Goal: Task Accomplishment & Management: Complete application form

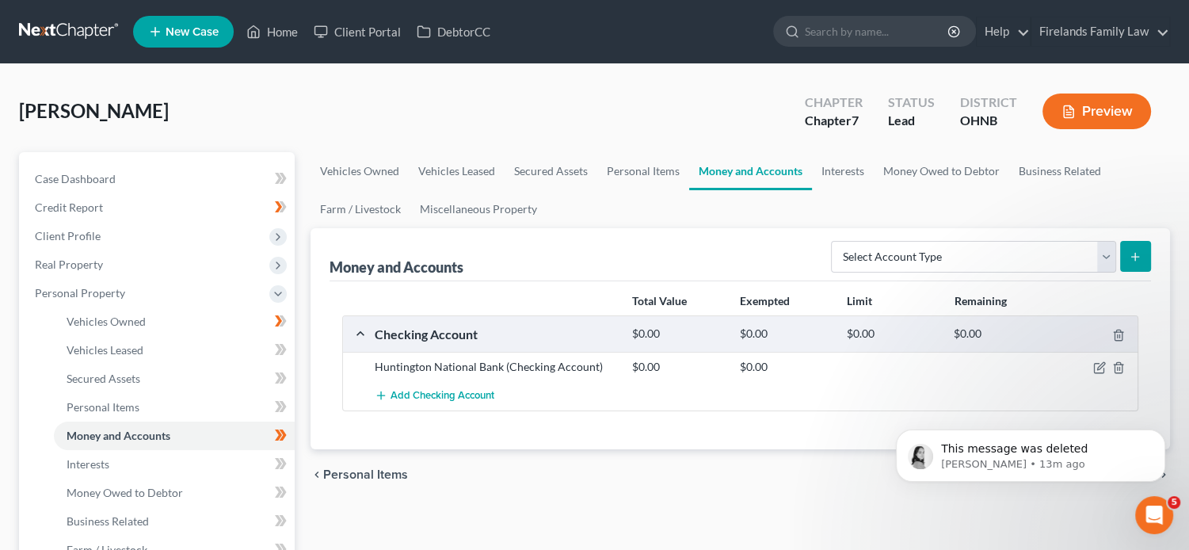
scroll to position [305, 0]
click at [1164, 508] on div "Open Intercom Messenger" at bounding box center [1154, 515] width 52 height 52
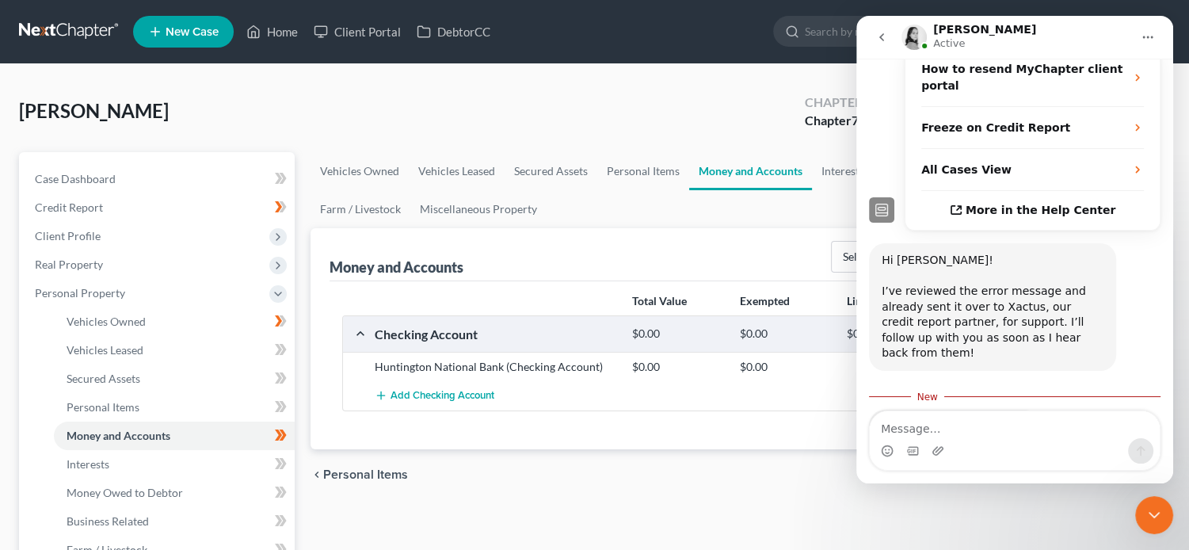
scroll to position [331, 0]
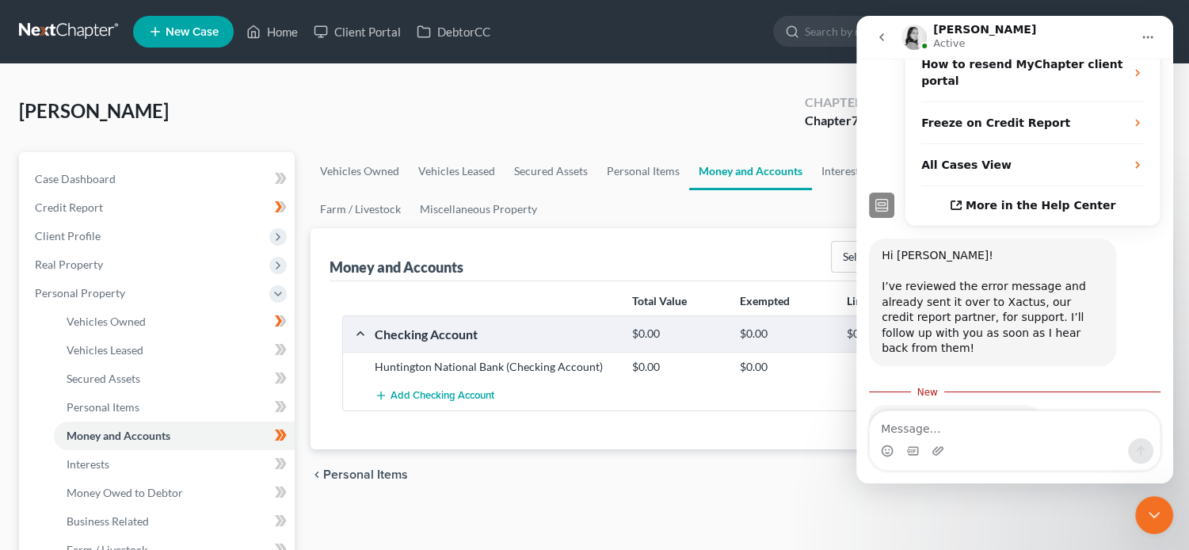
click at [1152, 515] on icon "Close Intercom Messenger" at bounding box center [1153, 515] width 11 height 6
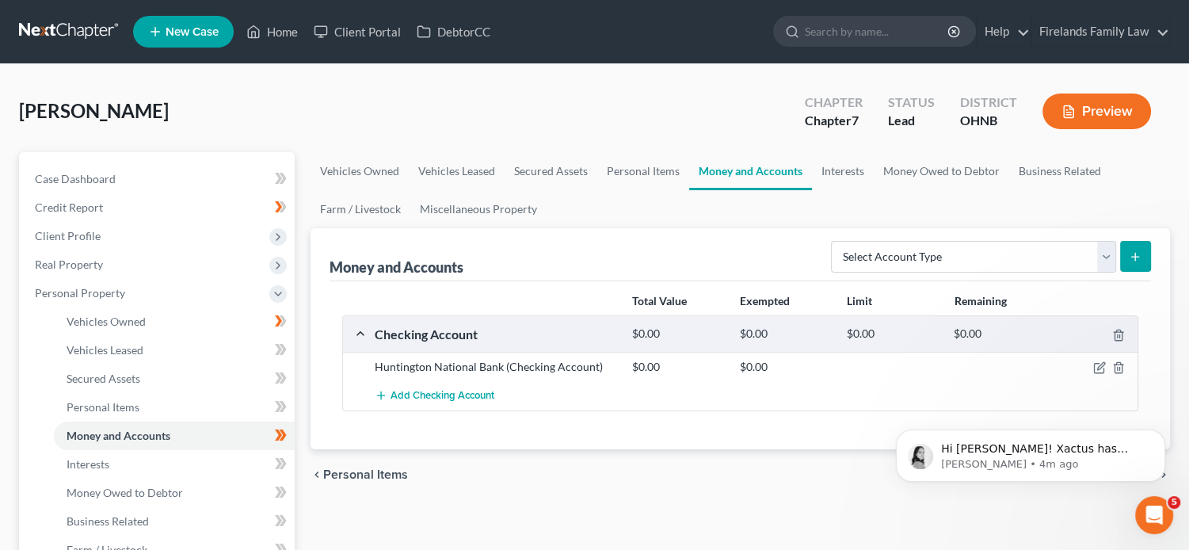
scroll to position [403, 0]
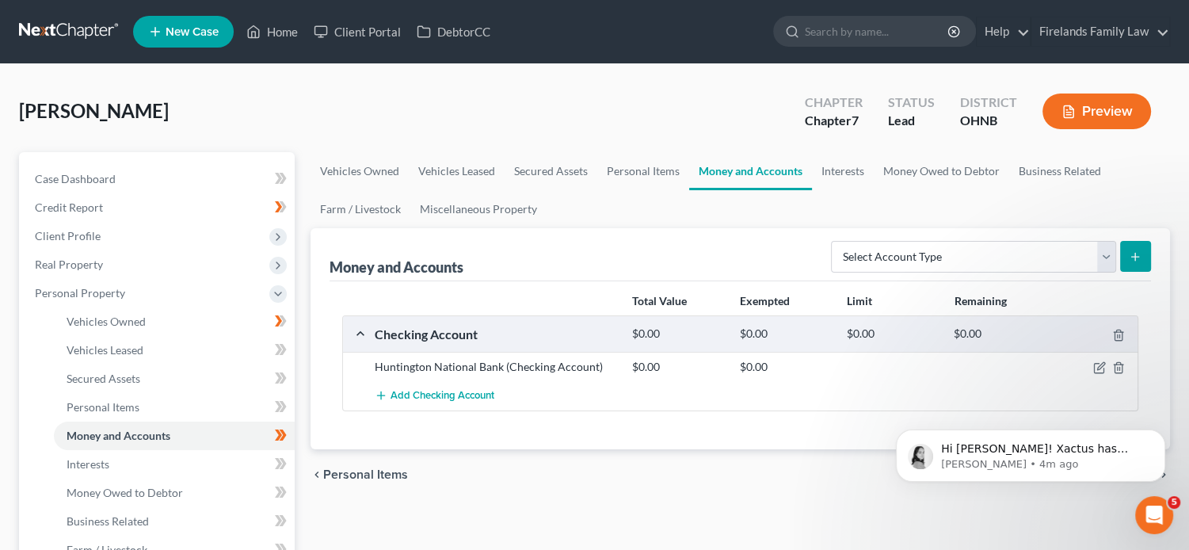
click at [1147, 512] on icon "Open Intercom Messenger" at bounding box center [1154, 515] width 26 height 26
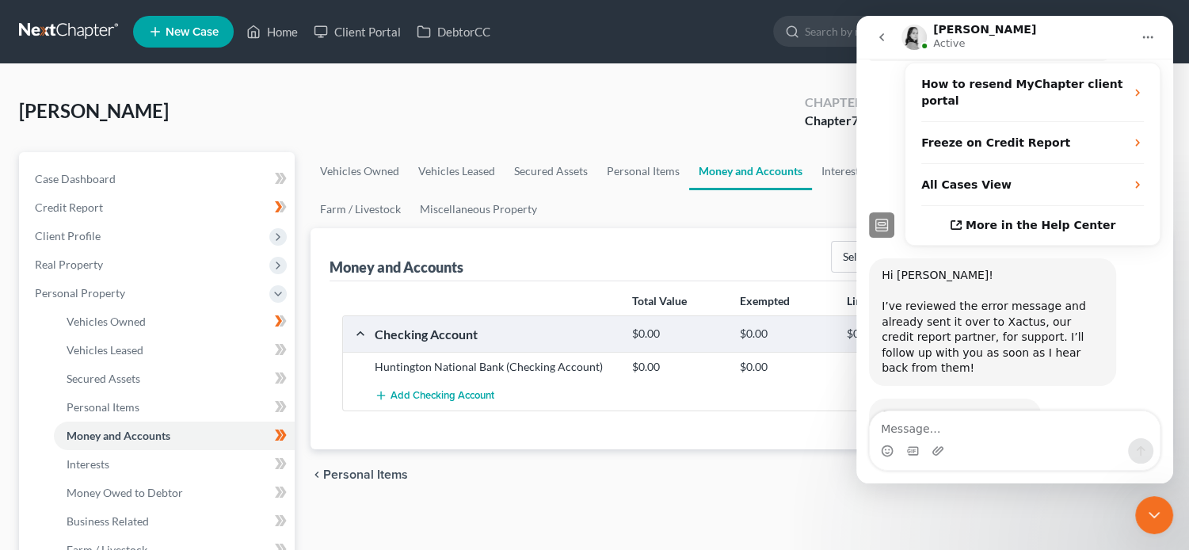
scroll to position [430, 0]
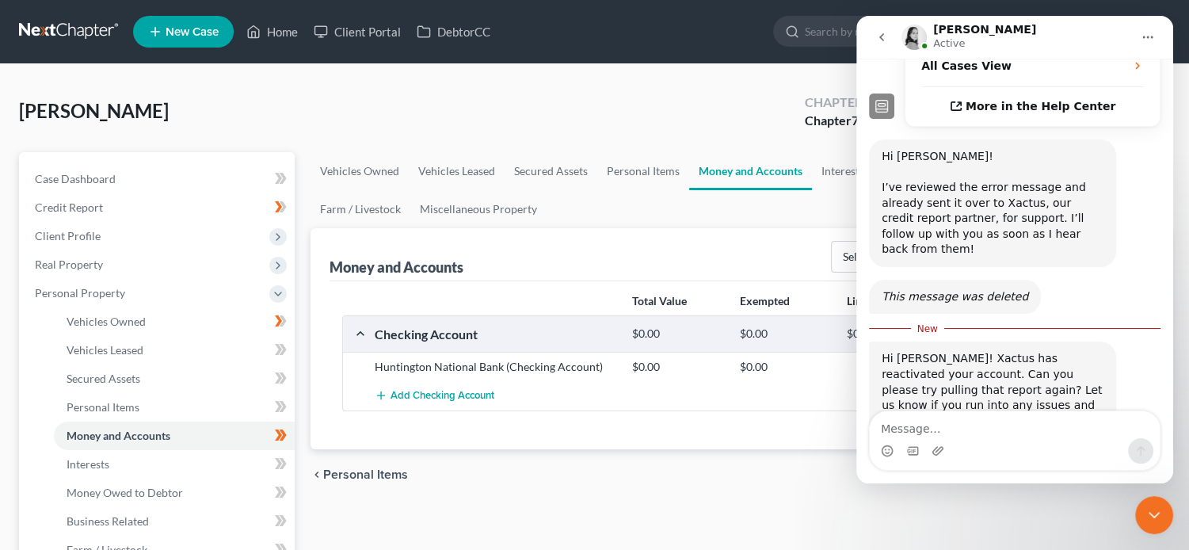
click at [1156, 505] on icon "Close Intercom Messenger" at bounding box center [1153, 514] width 19 height 19
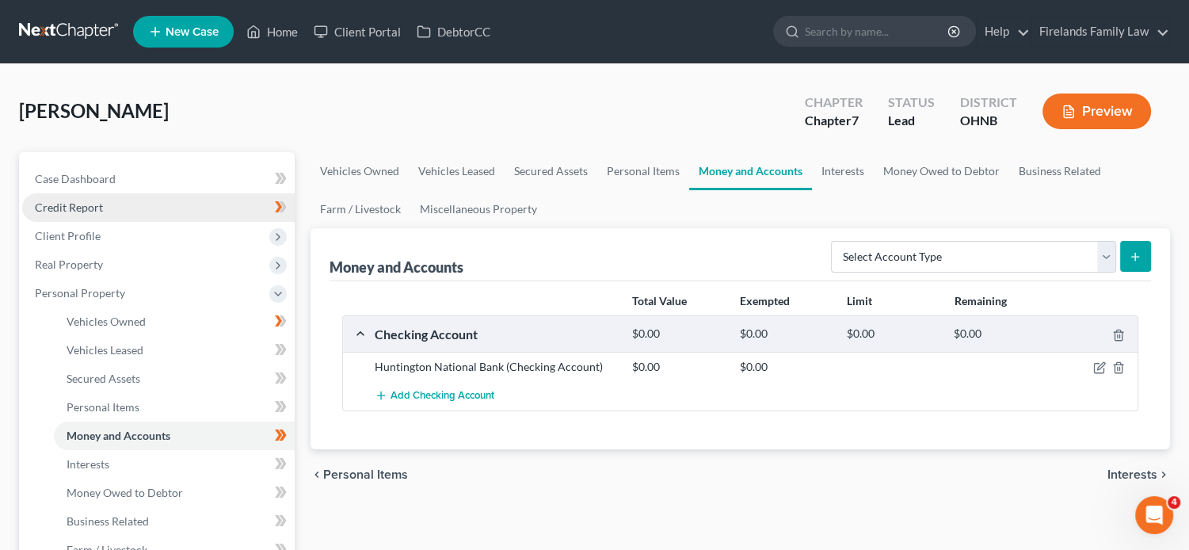
click at [136, 209] on link "Credit Report" at bounding box center [158, 207] width 272 height 29
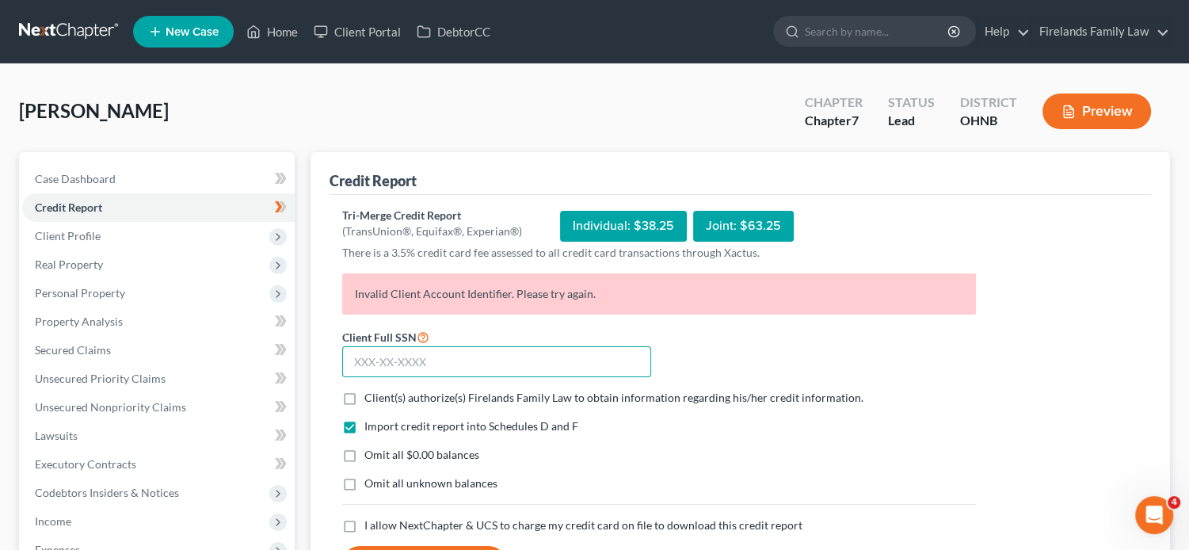
click at [531, 362] on input "text" at bounding box center [496, 362] width 309 height 32
type input "292-84-5723"
click at [364, 395] on label "Client(s) authorize(s) Firelands Family Law to obtain information regarding his…" at bounding box center [613, 398] width 499 height 16
click at [371, 395] on input "Client(s) authorize(s) Firelands Family Law to obtain information regarding his…" at bounding box center [376, 395] width 10 height 10
checkbox input "true"
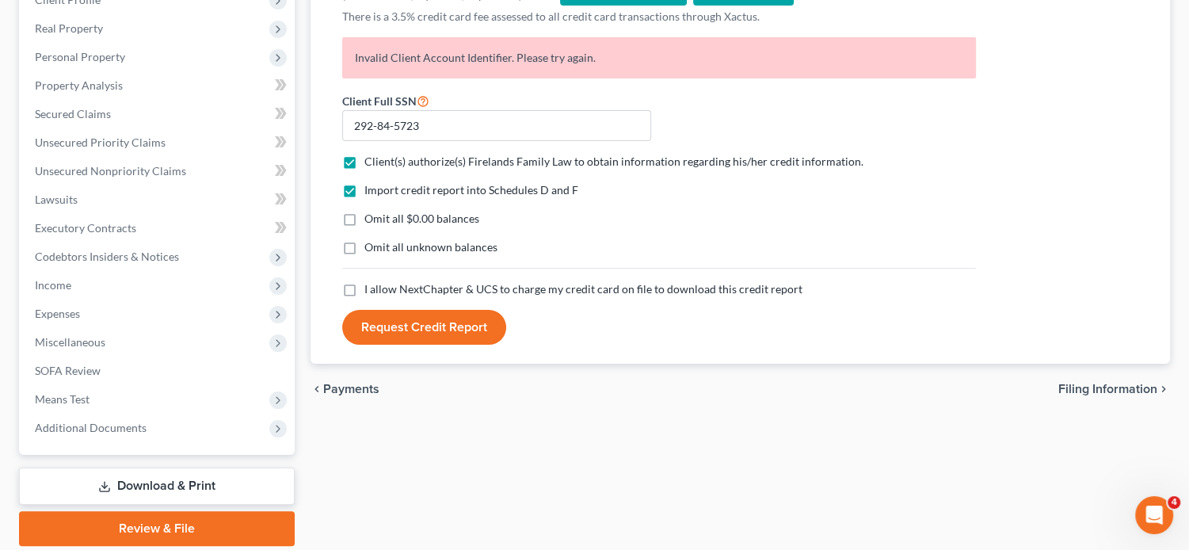
scroll to position [238, 0]
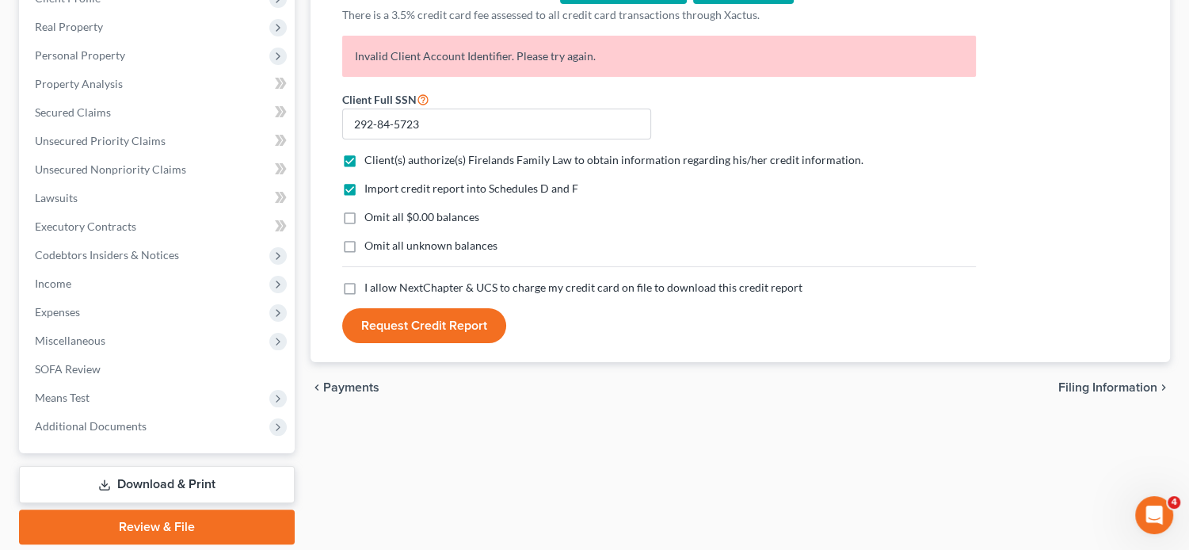
click at [364, 286] on label "I allow NextChapter & UCS to charge my credit card on file to download this cre…" at bounding box center [583, 288] width 438 height 16
click at [371, 286] on input "I allow NextChapter & UCS to charge my credit card on file to download this cre…" at bounding box center [376, 285] width 10 height 10
checkbox input "true"
click at [412, 328] on button "Request Credit Report" at bounding box center [424, 325] width 164 height 35
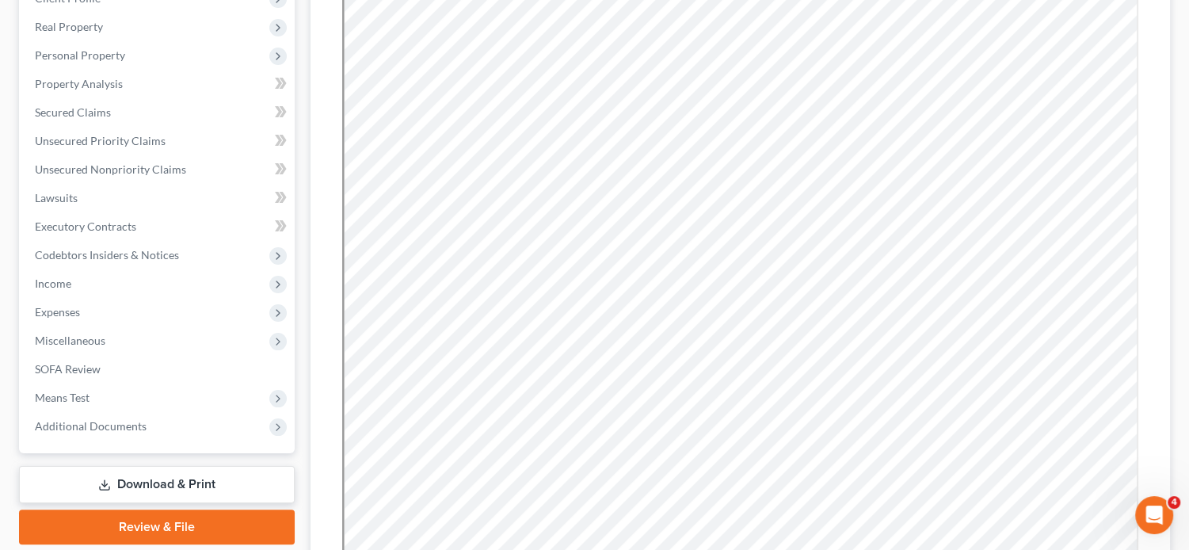
scroll to position [0, 0]
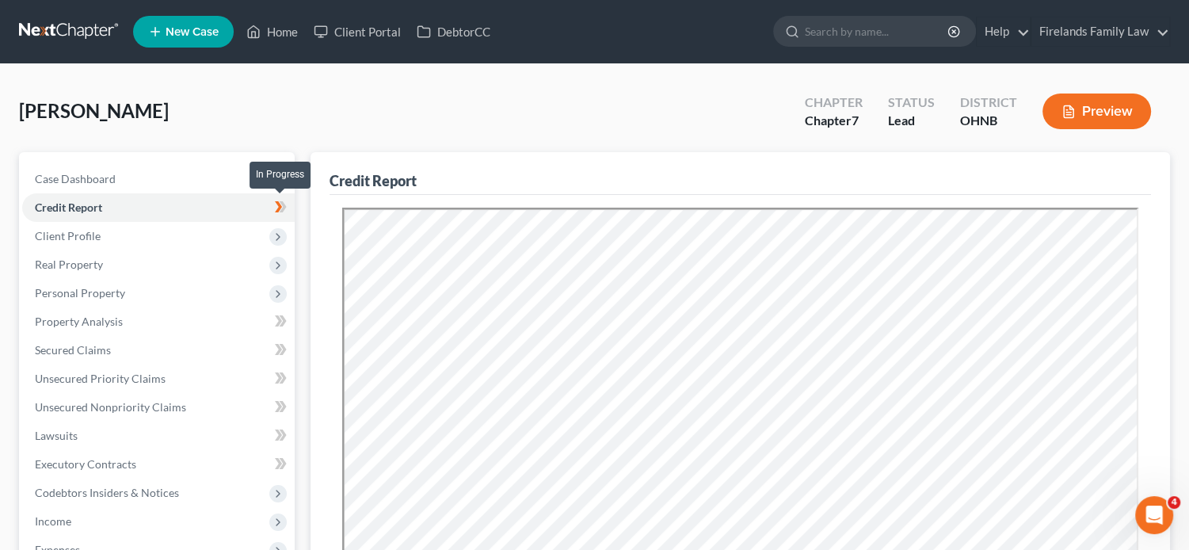
click at [283, 203] on icon at bounding box center [283, 206] width 7 height 11
